Goal: Transaction & Acquisition: Purchase product/service

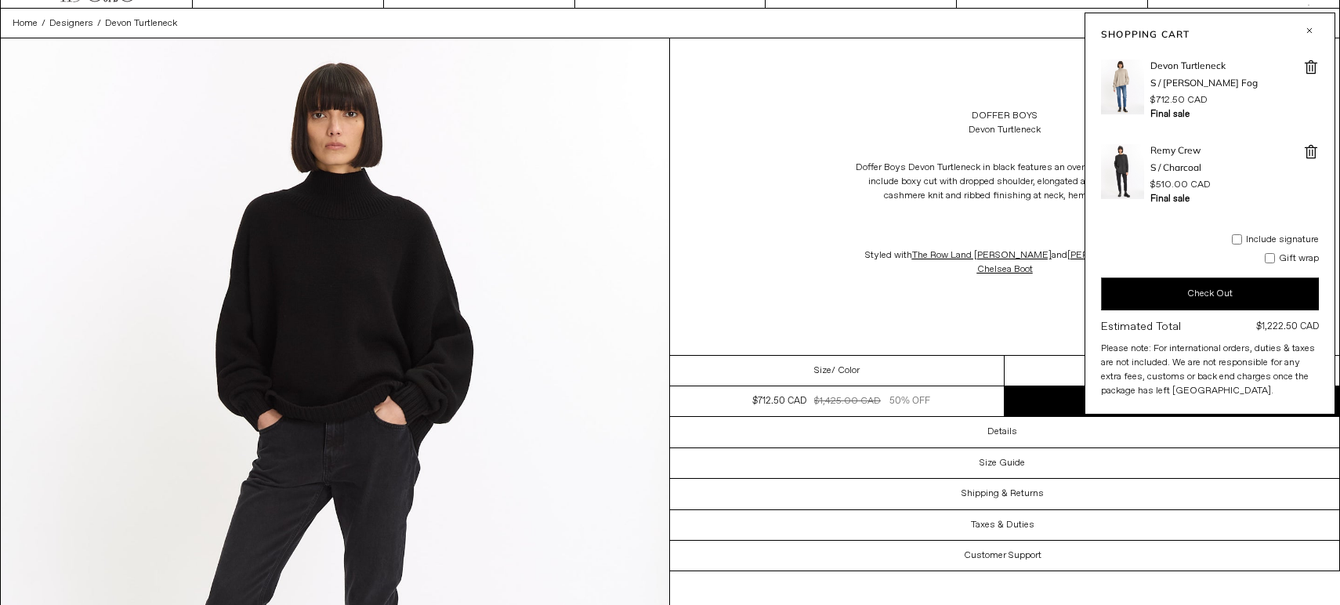
click at [1313, 149] on span at bounding box center [1312, 152] width 16 height 16
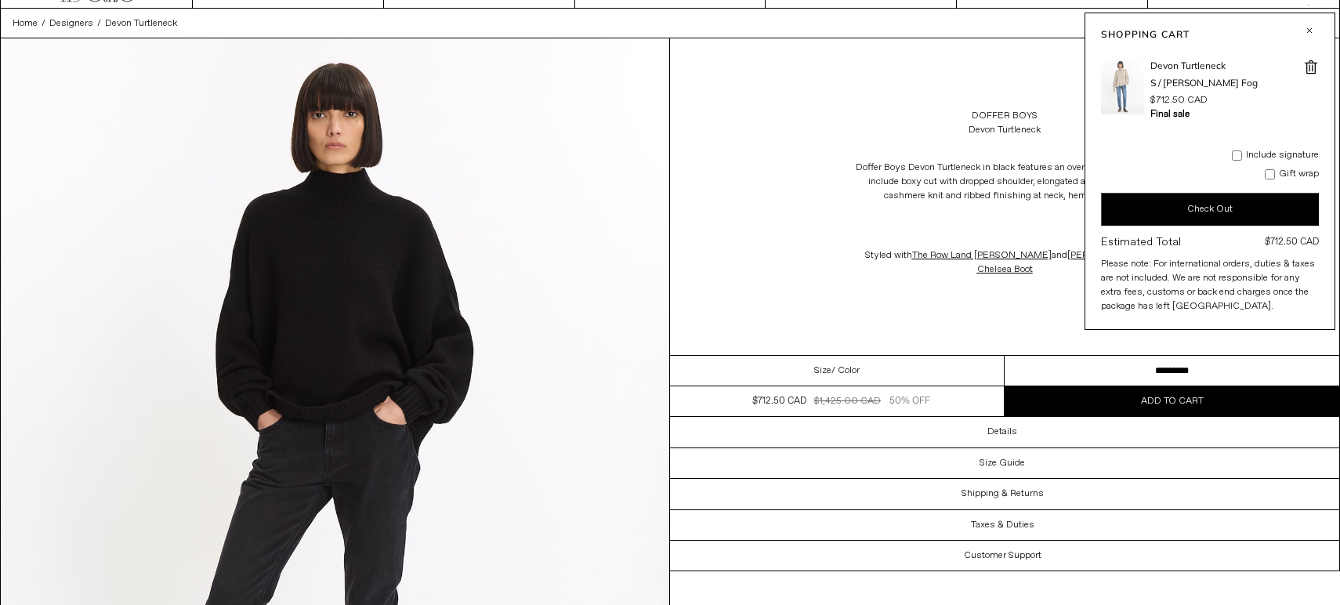
click at [1101, 85] on img at bounding box center [1122, 87] width 43 height 55
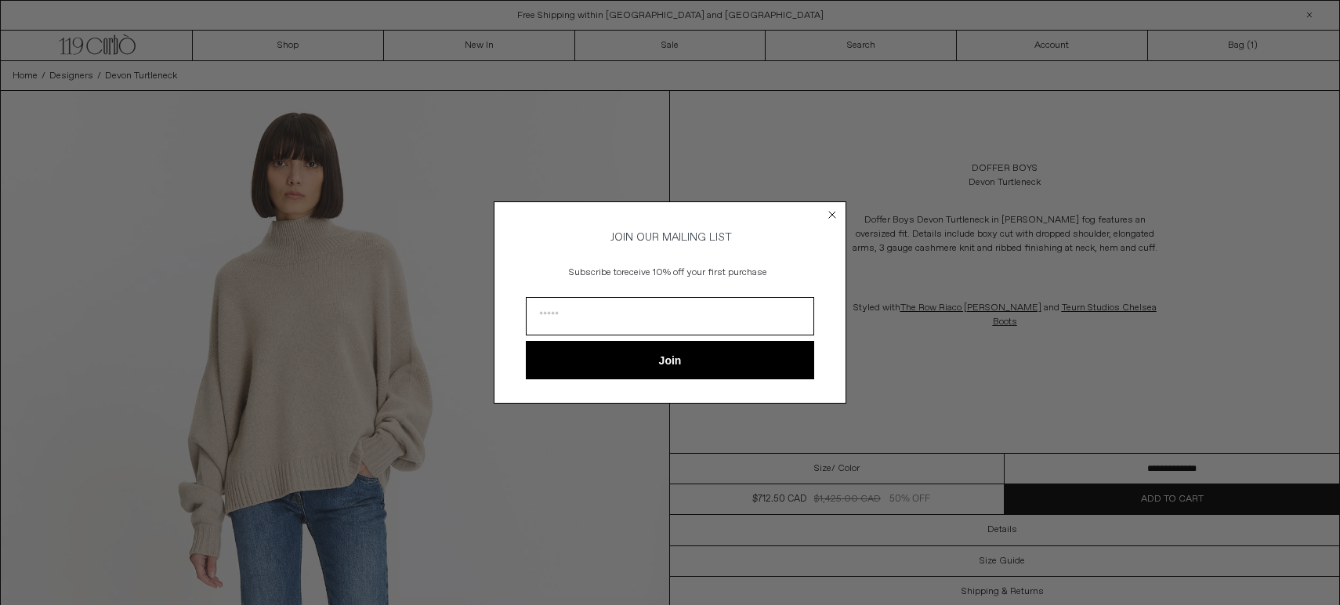
click at [836, 212] on circle "Close dialog" at bounding box center [832, 214] width 15 height 15
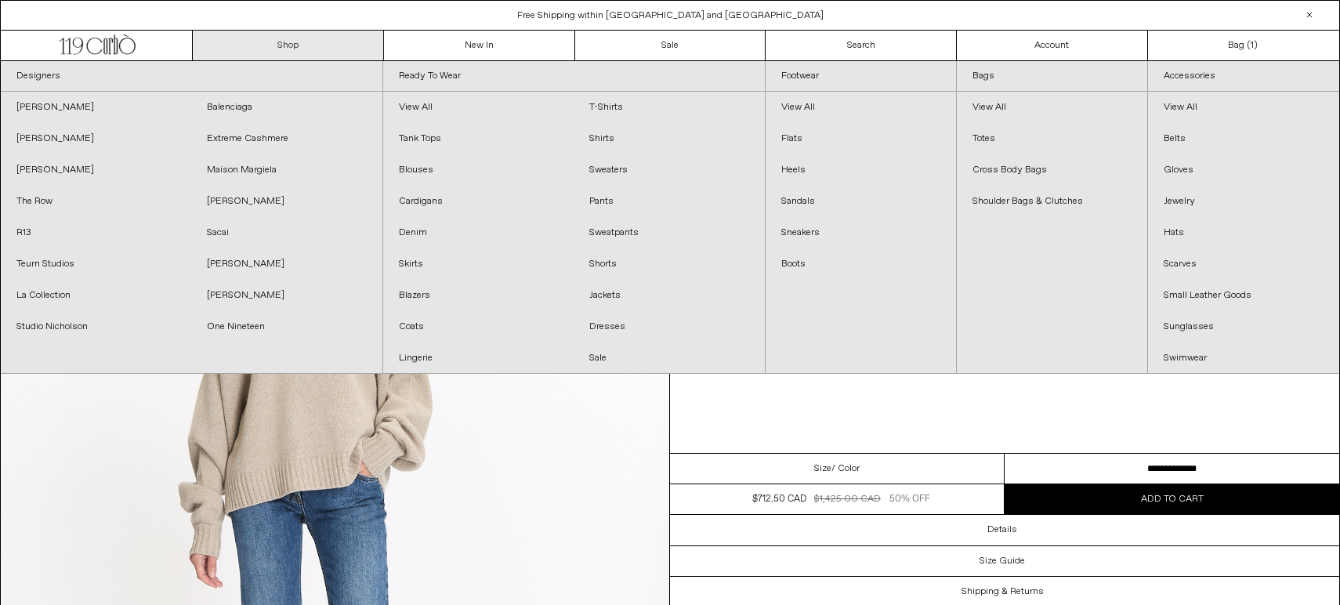
click at [349, 46] on link "Shop" at bounding box center [288, 46] width 191 height 30
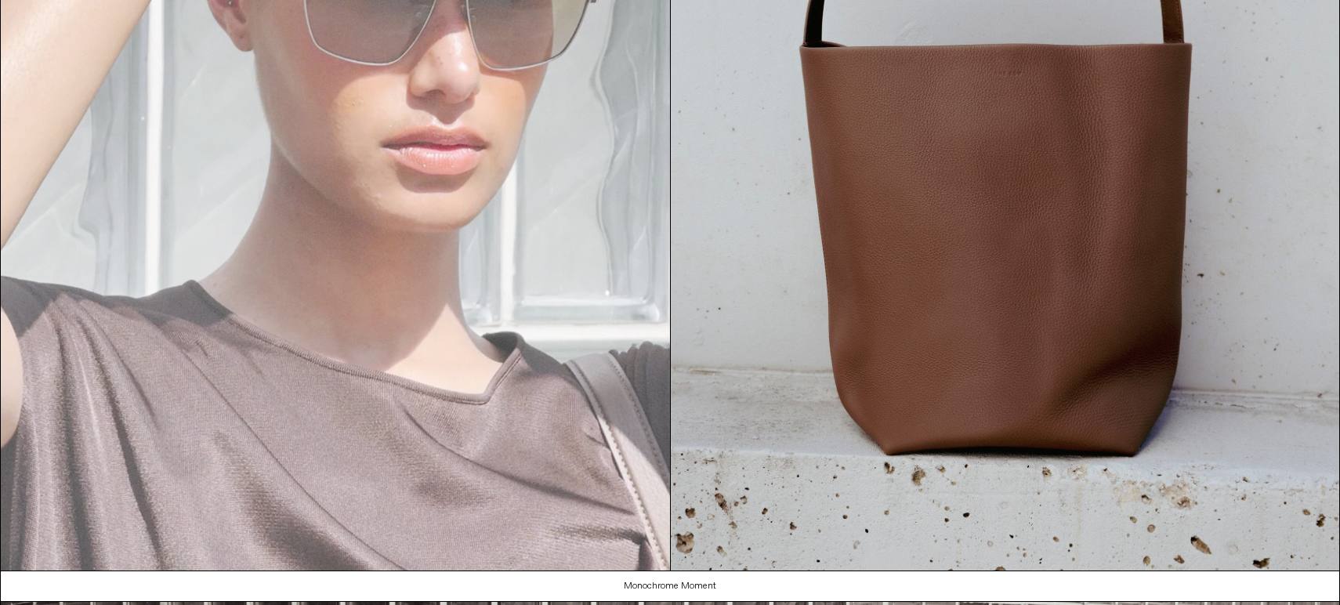
scroll to position [342, 0]
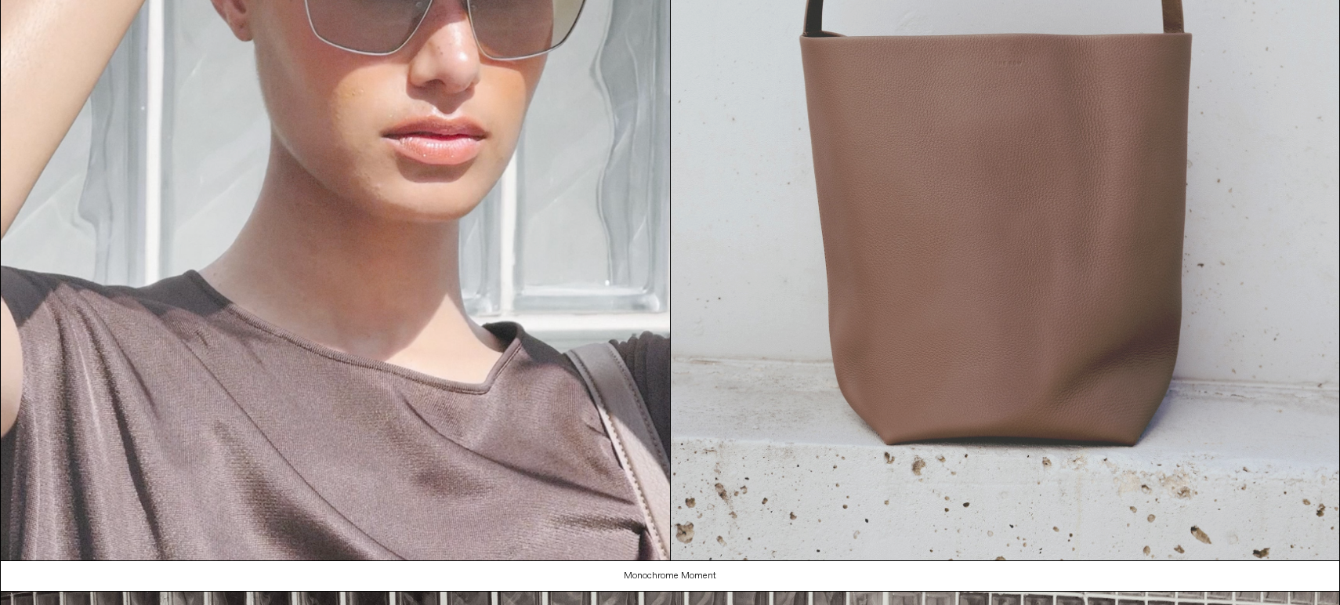
click at [933, 279] on img at bounding box center [1005, 139] width 669 height 841
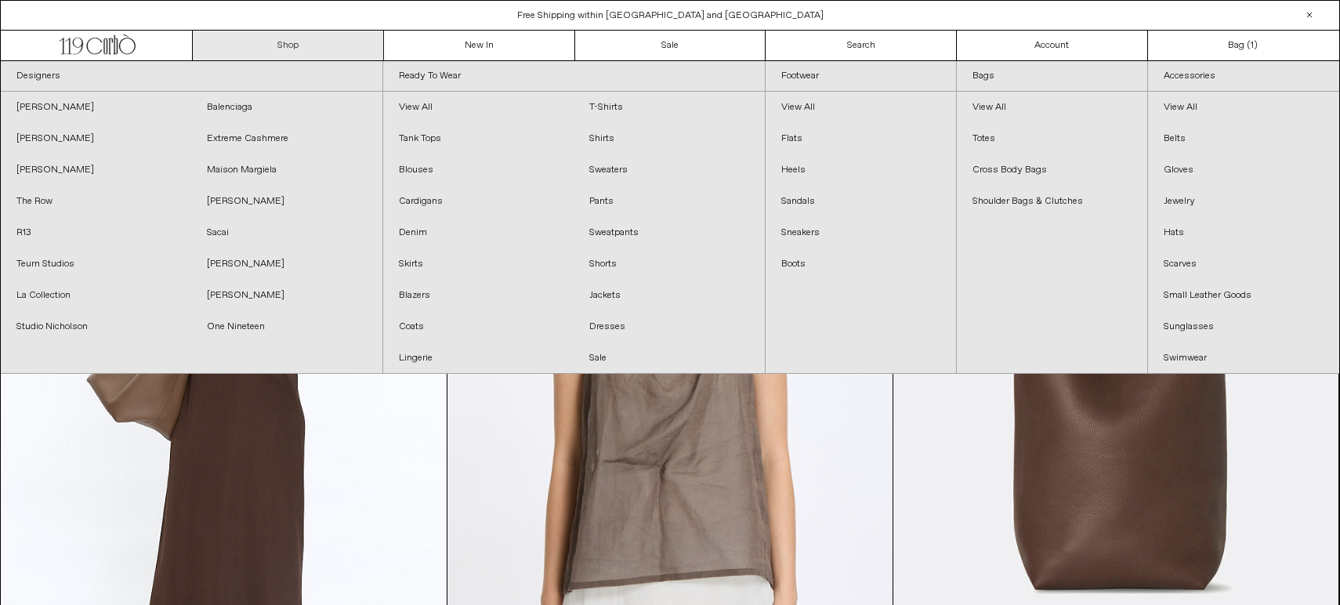
click at [247, 44] on link "Shop" at bounding box center [288, 46] width 191 height 30
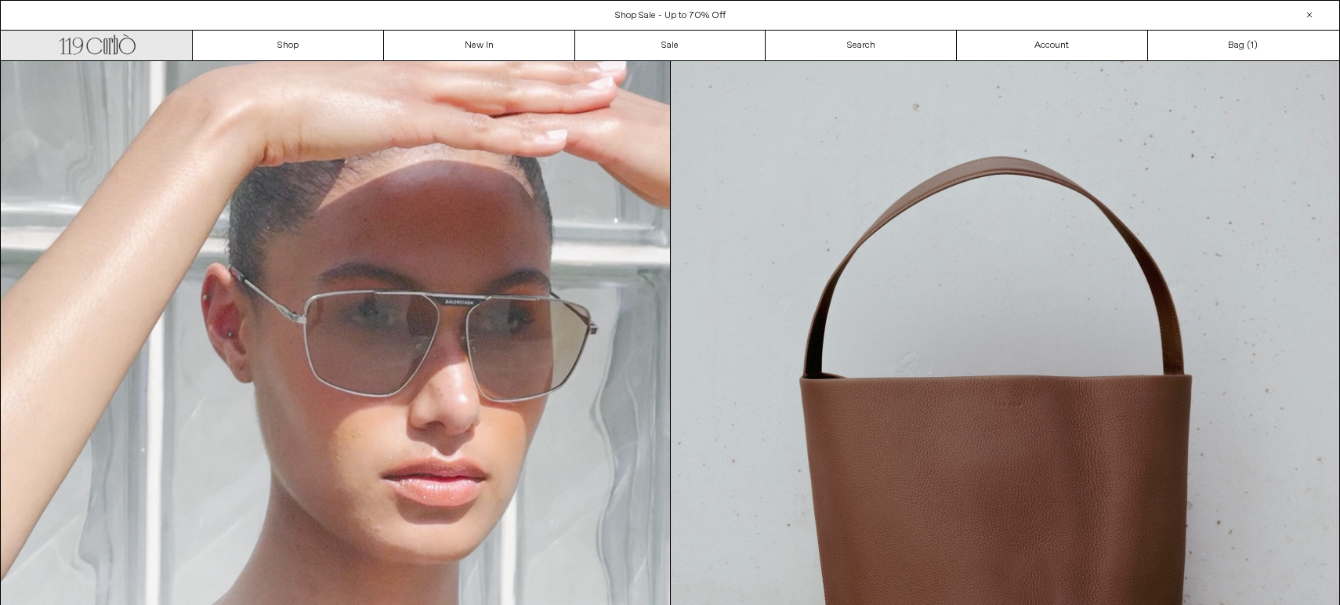
click at [136, 43] on link ".cls-1, .cls-2 { fill: #231f20; stroke: #231f20; stroke-miterlimit: 10; stroke-…" at bounding box center [97, 46] width 191 height 30
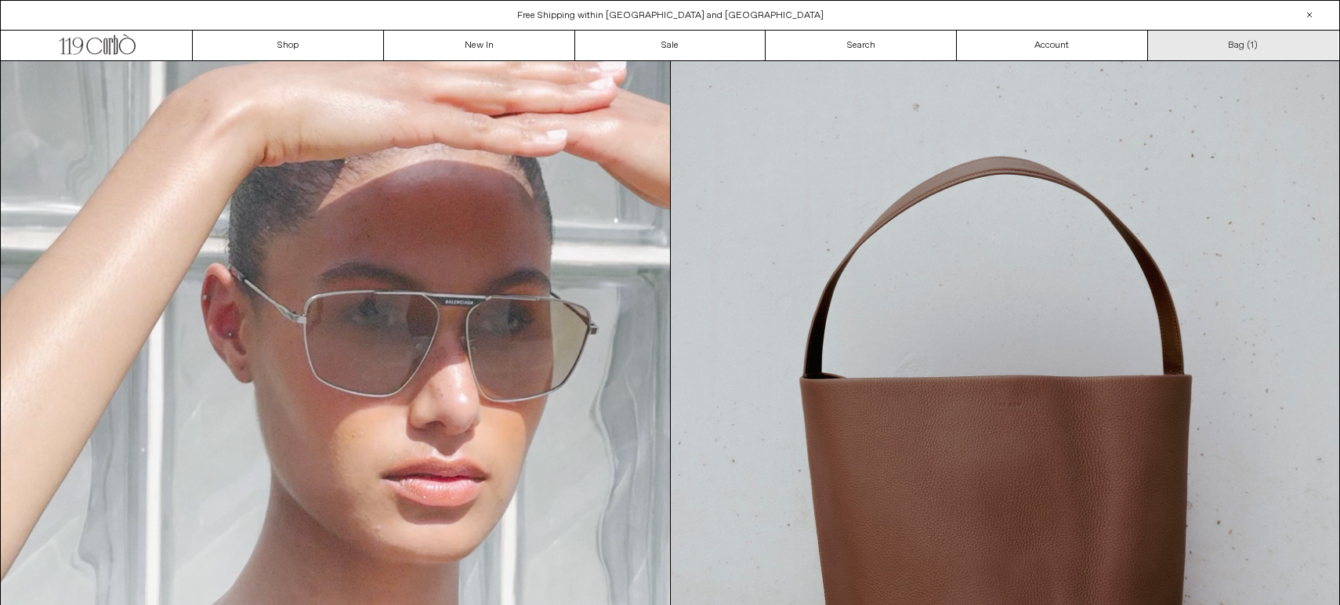
click at [1225, 59] on link "Bag ( 1 )" at bounding box center [1243, 46] width 191 height 30
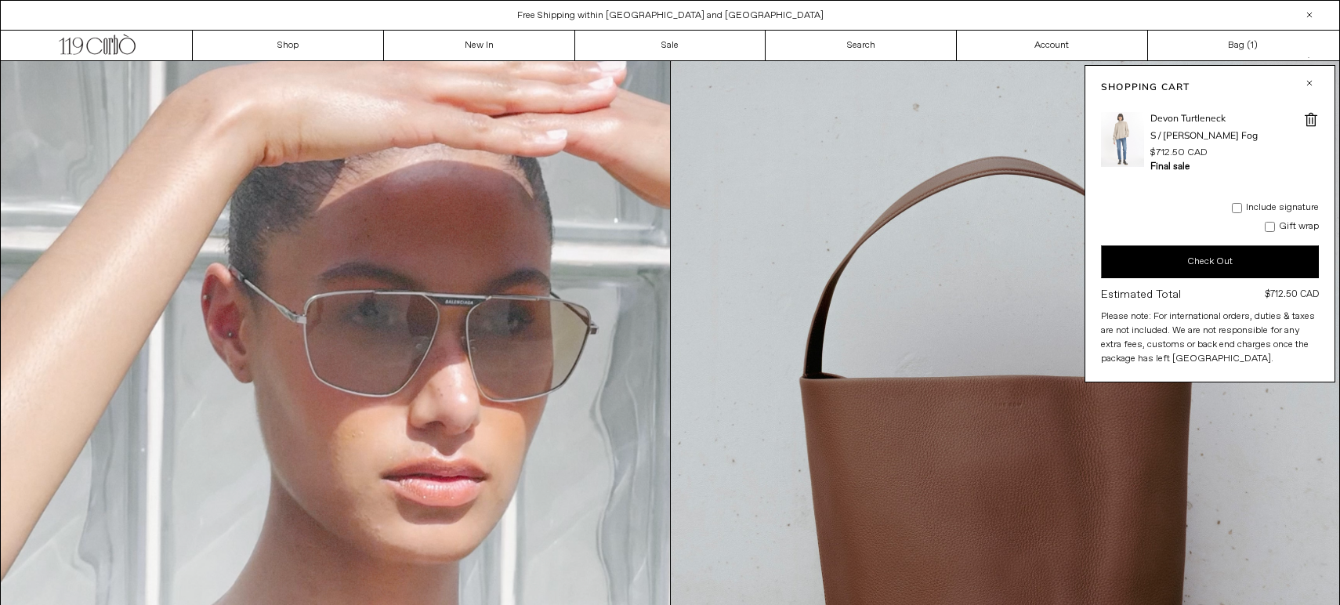
click at [1123, 136] on img at bounding box center [1122, 139] width 43 height 55
